Goal: Transaction & Acquisition: Register for event/course

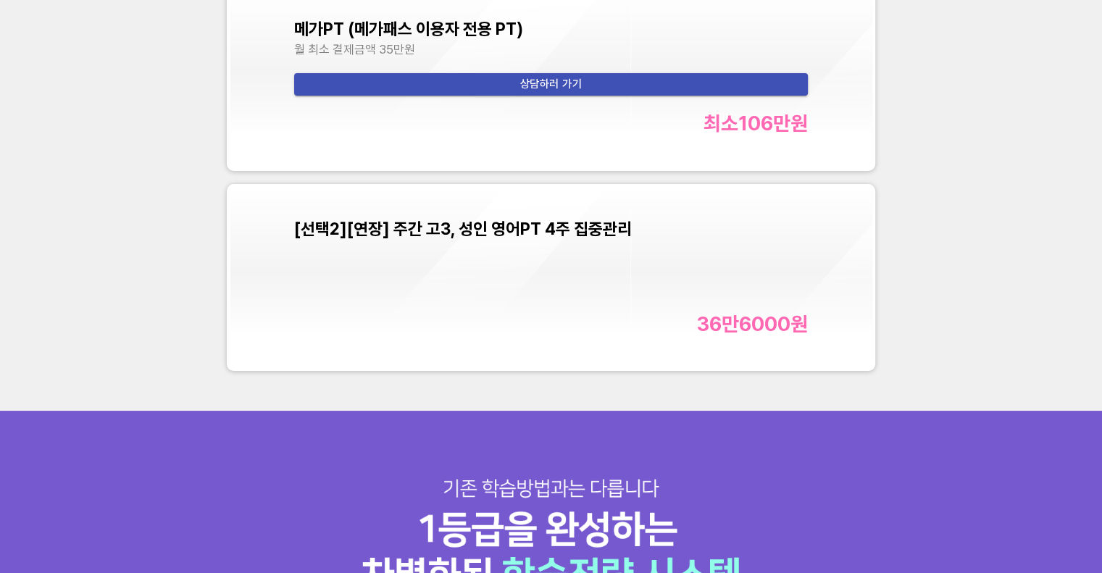
scroll to position [5142, 0]
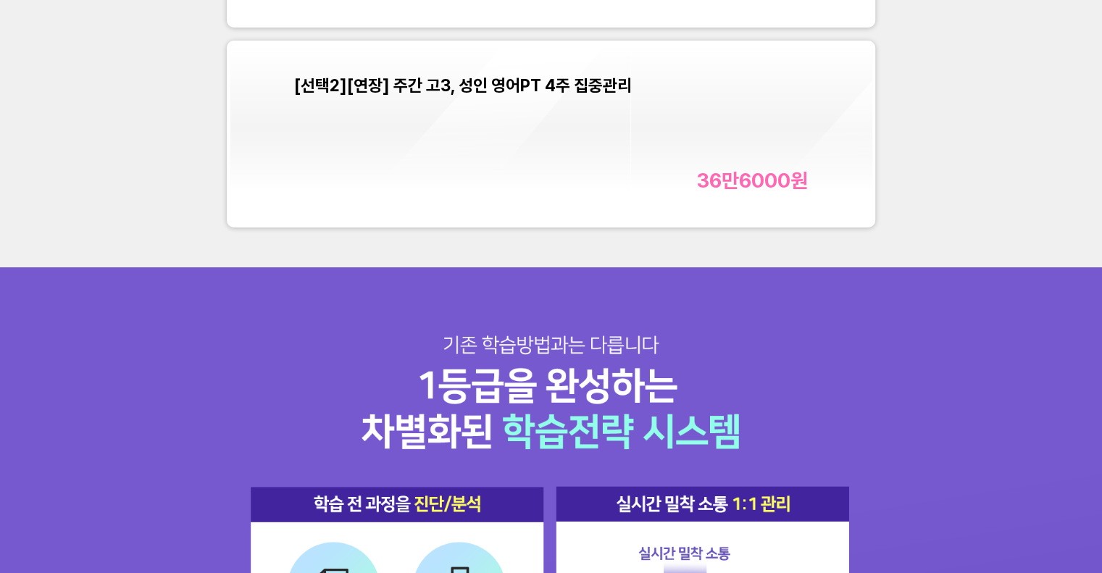
click at [579, 169] on div "36만6000 원" at bounding box center [551, 181] width 514 height 24
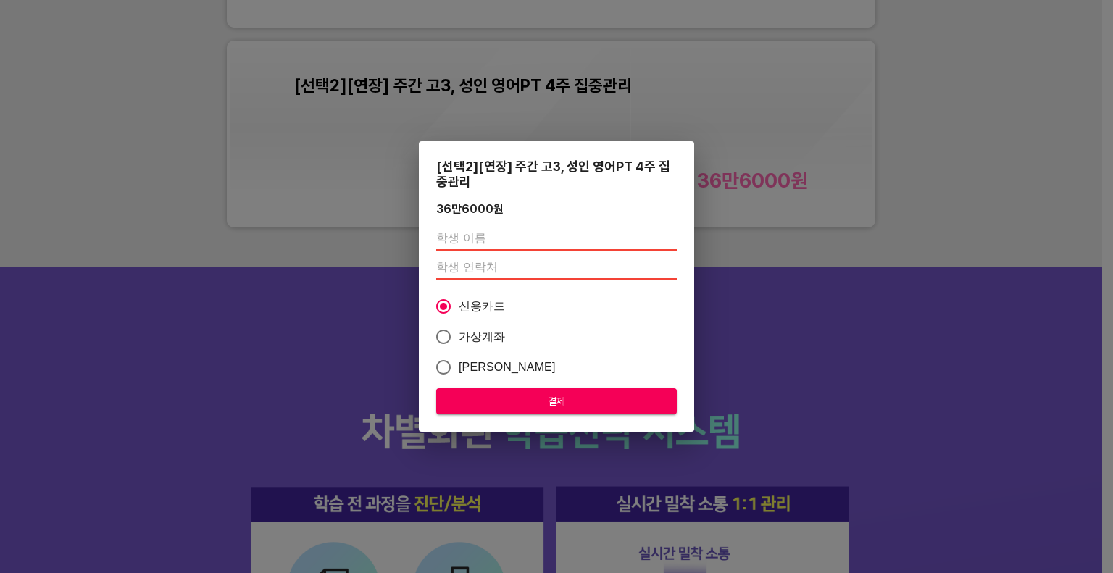
click at [511, 221] on div "[선택2][연장] 주간 고3, 성인 영어PT 4주 집중관리 36만6000 원 신용카드 가상계좌 카카오페이 결제" at bounding box center [556, 286] width 275 height 291
click at [511, 232] on input "text" at bounding box center [556, 238] width 240 height 23
type input "[PERSON_NAME]"
paste input "01059428797"
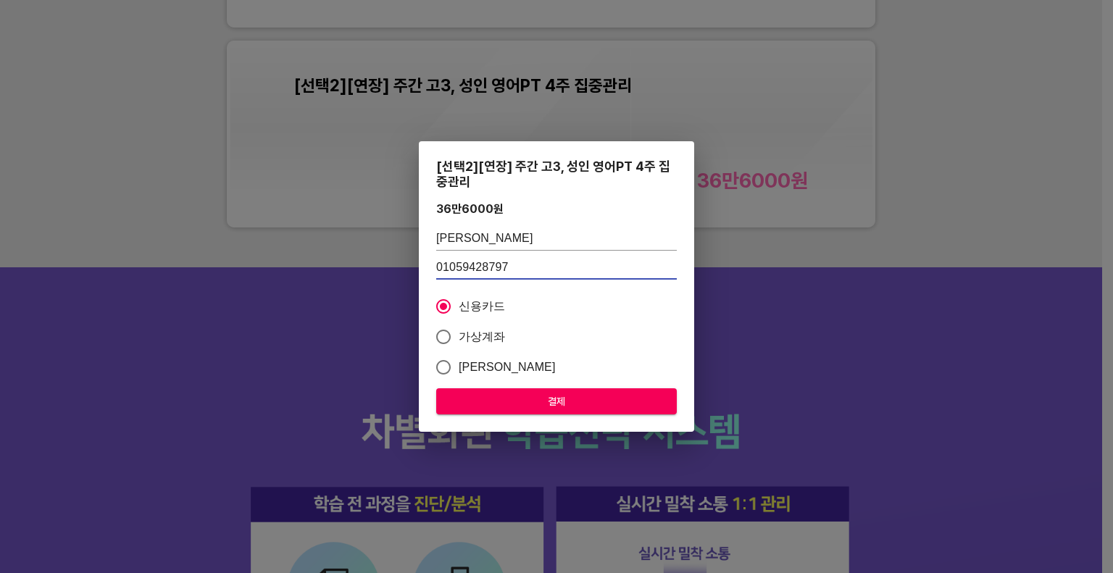
type input "01059428797"
click at [450, 336] on input "가상계좌" at bounding box center [443, 337] width 30 height 30
radio input "true"
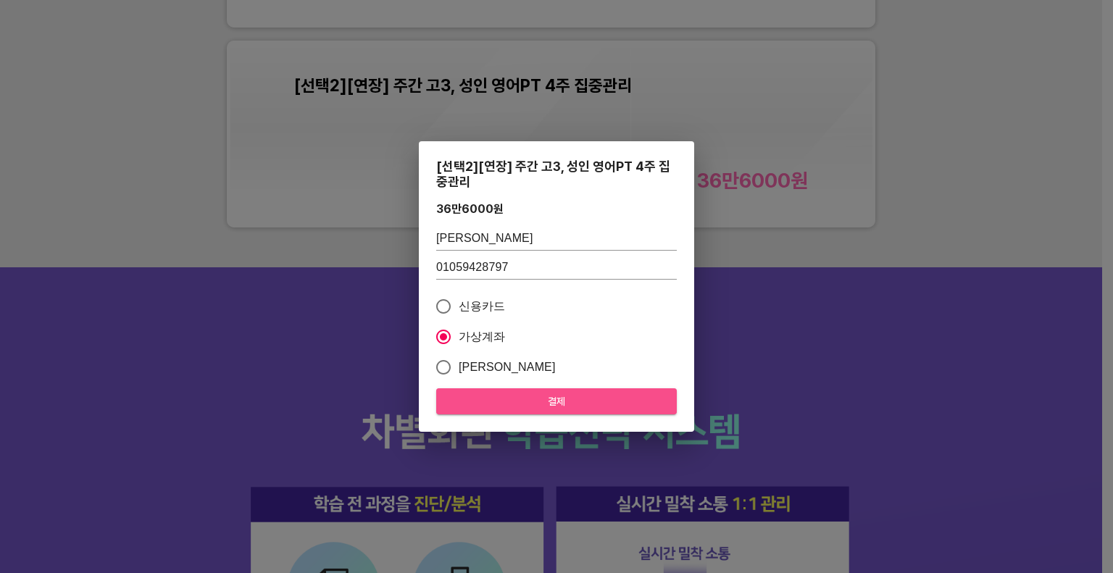
click at [545, 401] on span "결제" at bounding box center [556, 402] width 217 height 18
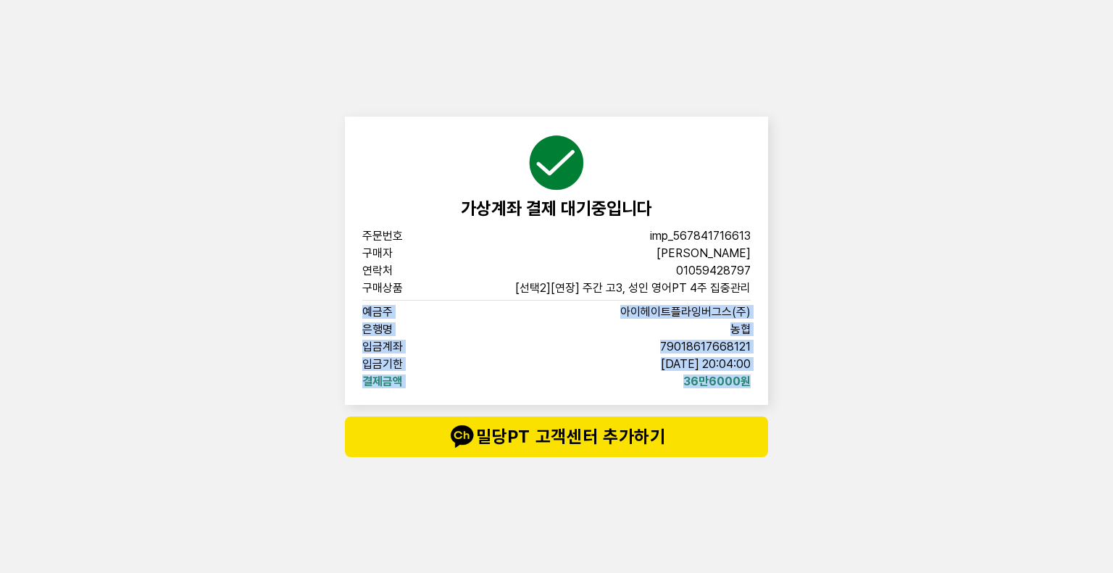
drag, startPoint x: 356, startPoint y: 306, endPoint x: 755, endPoint y: 391, distance: 407.3
click at [755, 391] on div "가상계좌 결제 대기중입니다 주문번호 imp_[PHONE_NUMBER] 구매자 김사랑 연락처 01059428797 구매상품 [선택2][연장] 주…" at bounding box center [556, 261] width 423 height 288
copy div "예금주 아이헤이트플라잉버그스(주) 은행명 농협 입금계좌 [FINANCIAL_ID] 입금기한 [DATE] 20:04:00 결제금액 36만6000원"
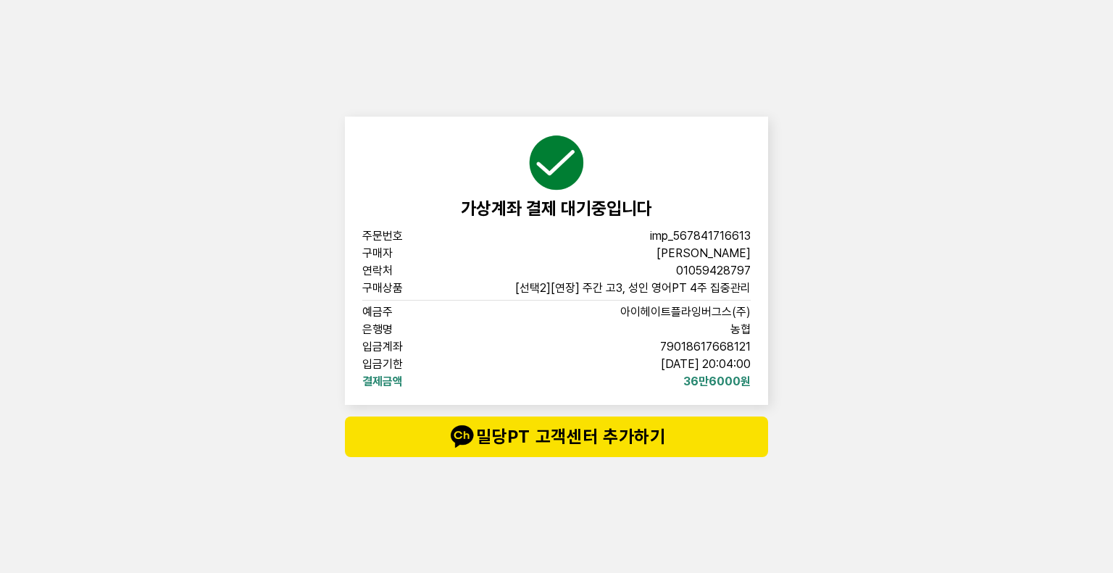
click at [898, 282] on div "가상계좌 결제 대기중입니다 주문번호 imp_[PHONE_NUMBER] 구매자 김사랑 연락처 01059428797 구매상품 [선택2][연장] 주…" at bounding box center [556, 286] width 1113 height 573
